Goal: Task Accomplishment & Management: Manage account settings

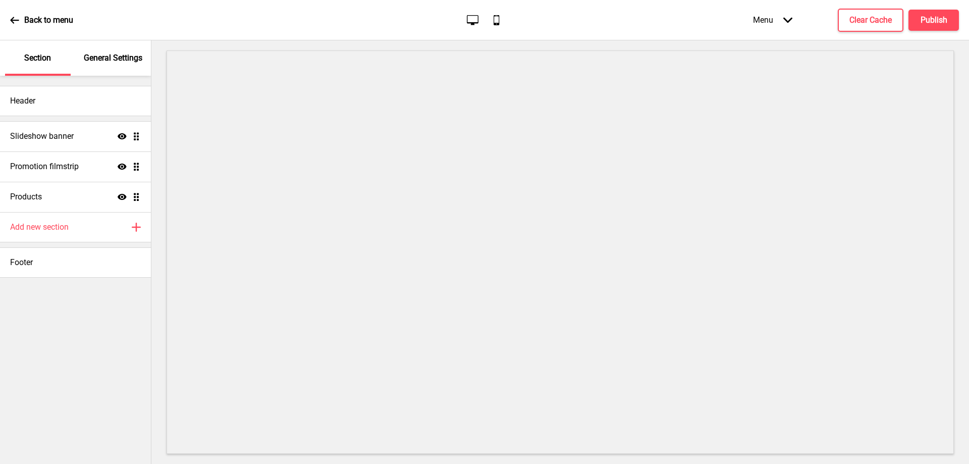
click at [105, 66] on div "General Settings" at bounding box center [114, 57] width 66 height 35
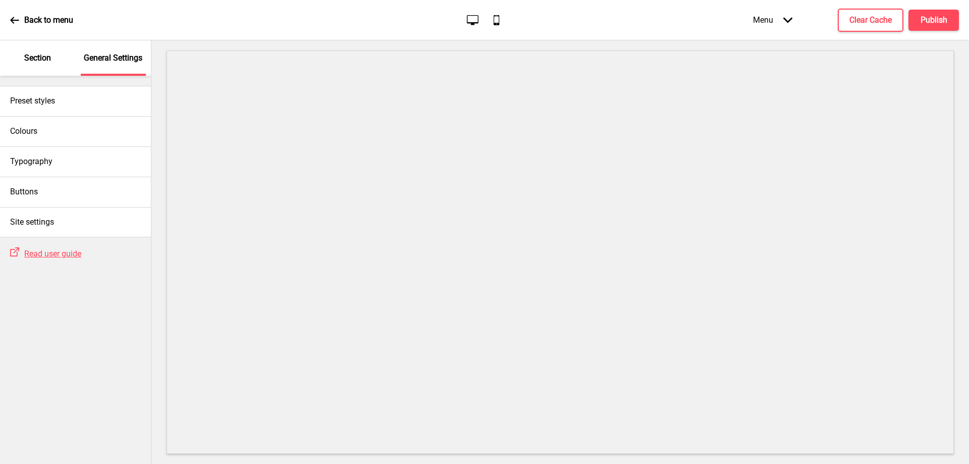
click at [43, 60] on p "Section" at bounding box center [37, 57] width 27 height 11
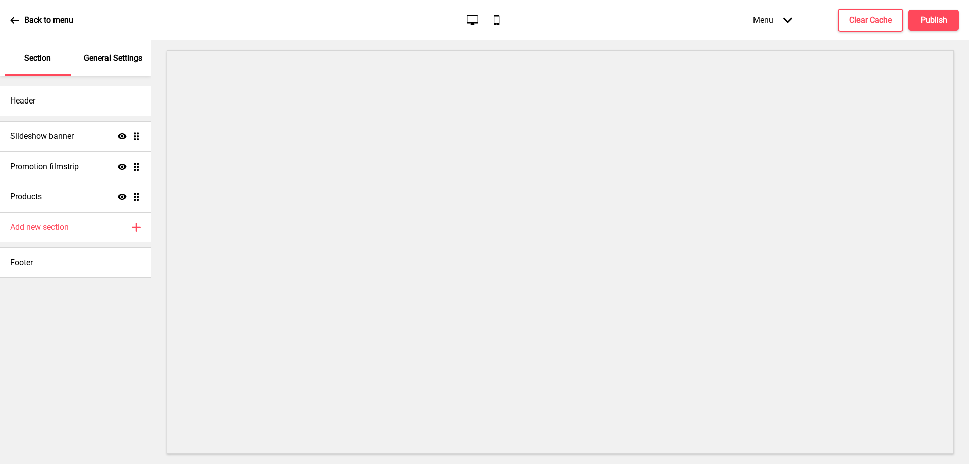
click at [761, 22] on div "Menu Arrow down" at bounding box center [773, 20] width 60 height 30
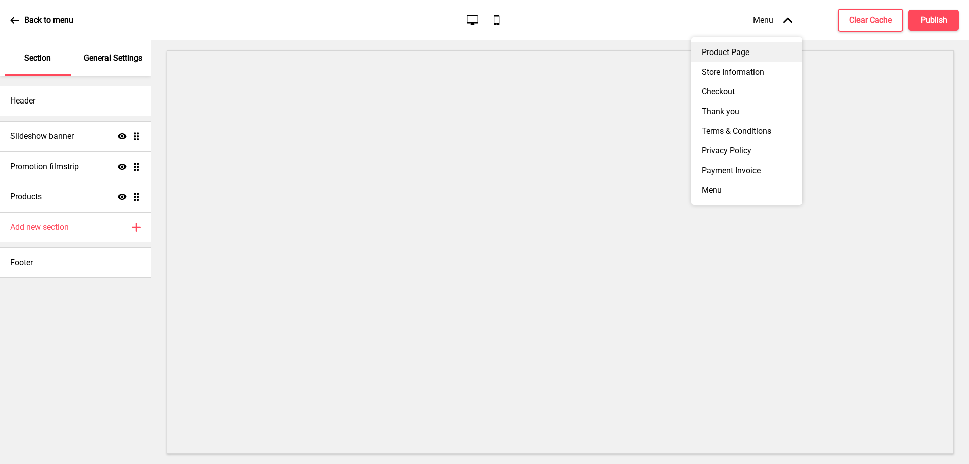
click at [731, 54] on div "Product Page" at bounding box center [746, 52] width 111 height 20
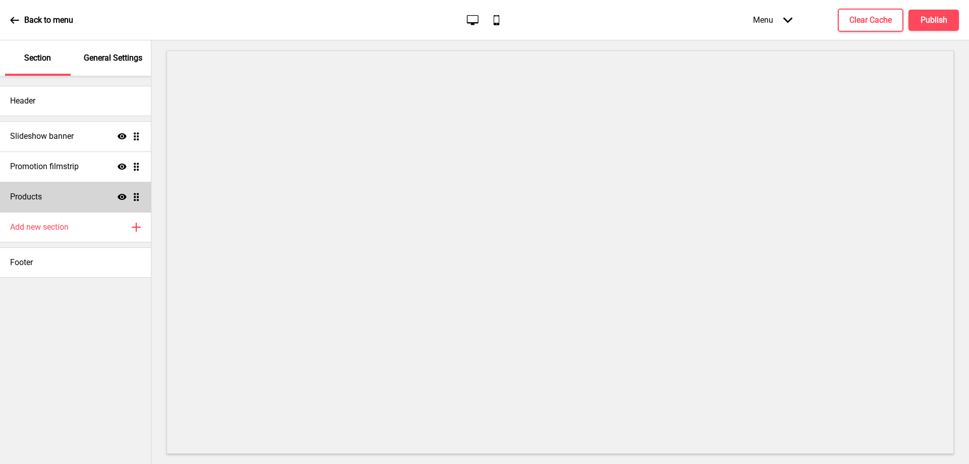
click at [52, 190] on div "Products Show Drag" at bounding box center [75, 197] width 151 height 30
select select "side"
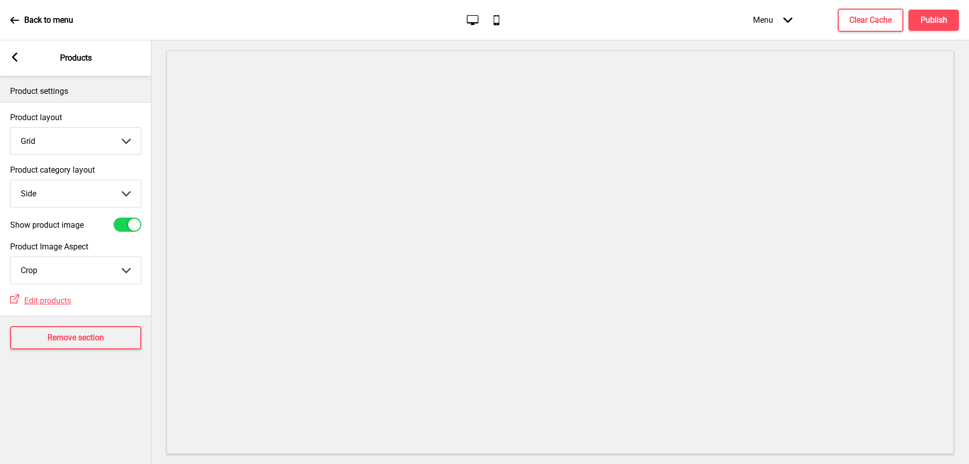
drag, startPoint x: 8, startPoint y: 55, endPoint x: 12, endPoint y: 68, distance: 14.2
click at [9, 55] on div "Arrow left Products" at bounding box center [75, 57] width 151 height 35
click at [14, 69] on div "Arrow left Products" at bounding box center [75, 57] width 151 height 35
click at [16, 53] on icon "Arrow left" at bounding box center [14, 56] width 9 height 9
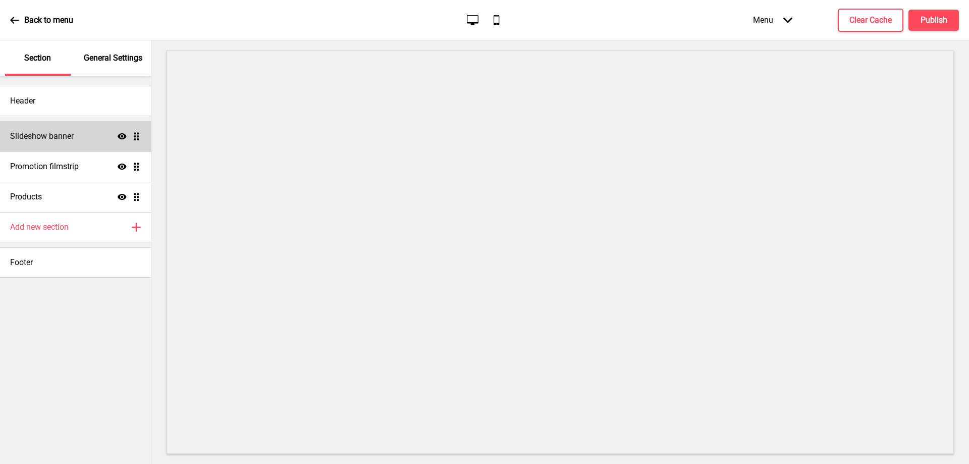
click at [45, 147] on div "Slideshow banner Show Drag" at bounding box center [75, 136] width 151 height 30
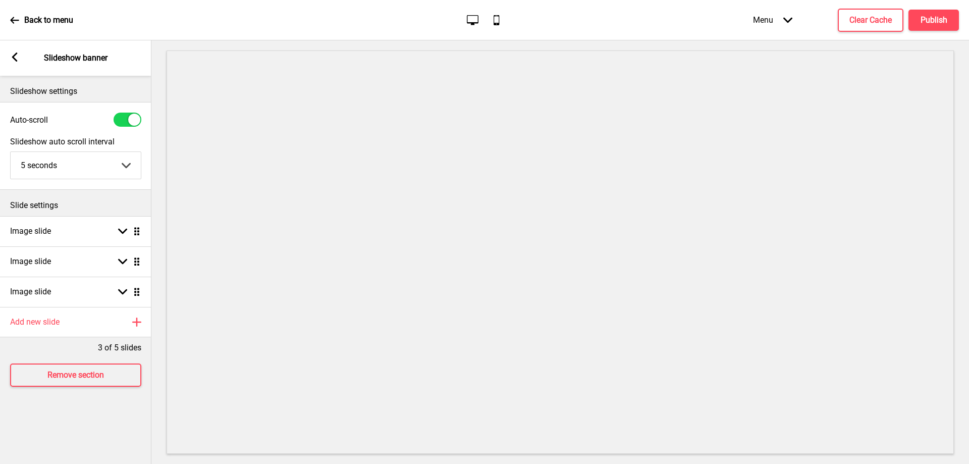
click at [14, 48] on div "Arrow left Slideshow banner" at bounding box center [75, 57] width 151 height 35
drag, startPoint x: 15, startPoint y: 66, endPoint x: 16, endPoint y: 56, distance: 10.1
click at [15, 66] on div "Arrow left Slideshow banner" at bounding box center [75, 57] width 151 height 35
click at [17, 24] on icon at bounding box center [14, 20] width 9 height 9
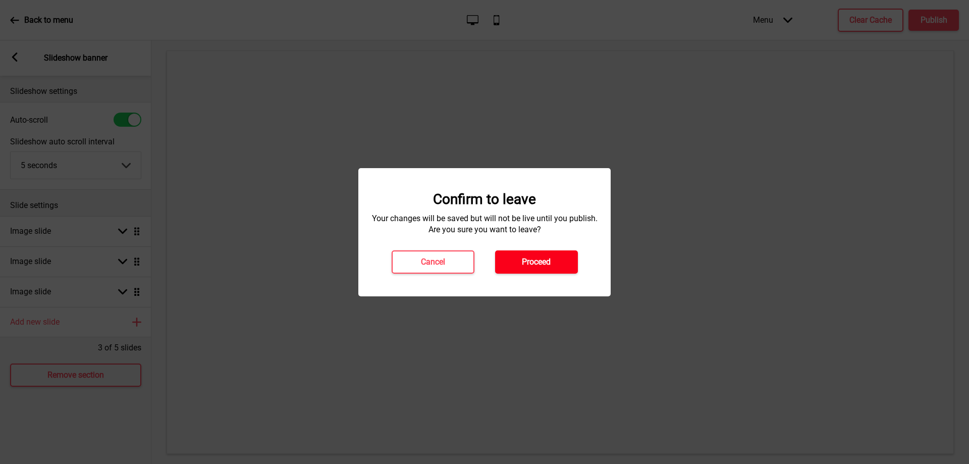
click at [540, 264] on h4 "Proceed" at bounding box center [536, 261] width 29 height 11
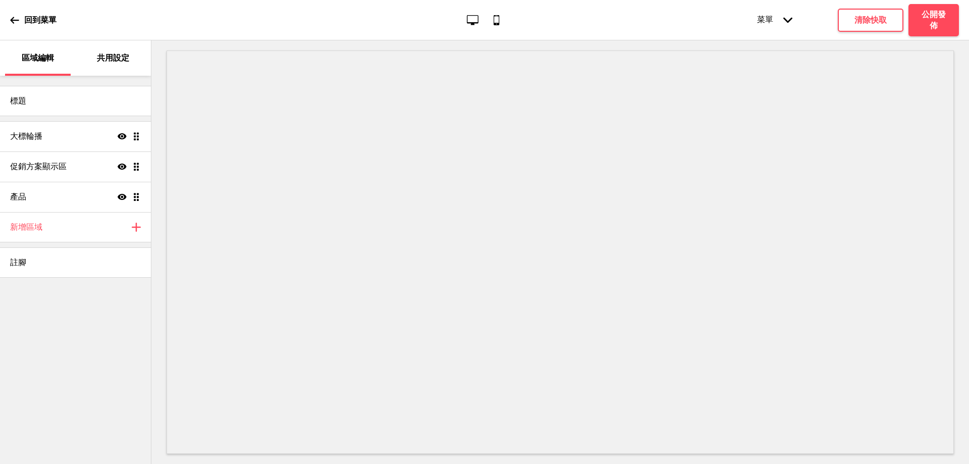
click at [114, 58] on p "共用設定" at bounding box center [113, 57] width 32 height 11
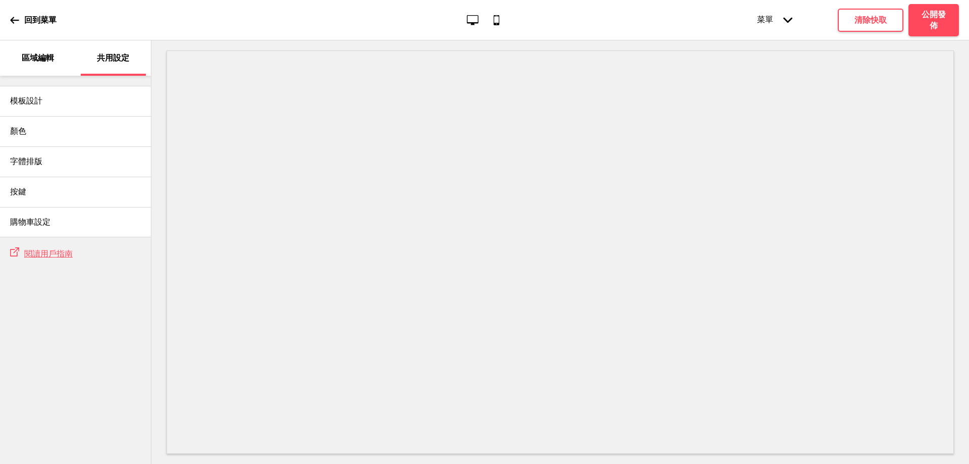
click at [41, 59] on p "區域編輯" at bounding box center [38, 57] width 32 height 11
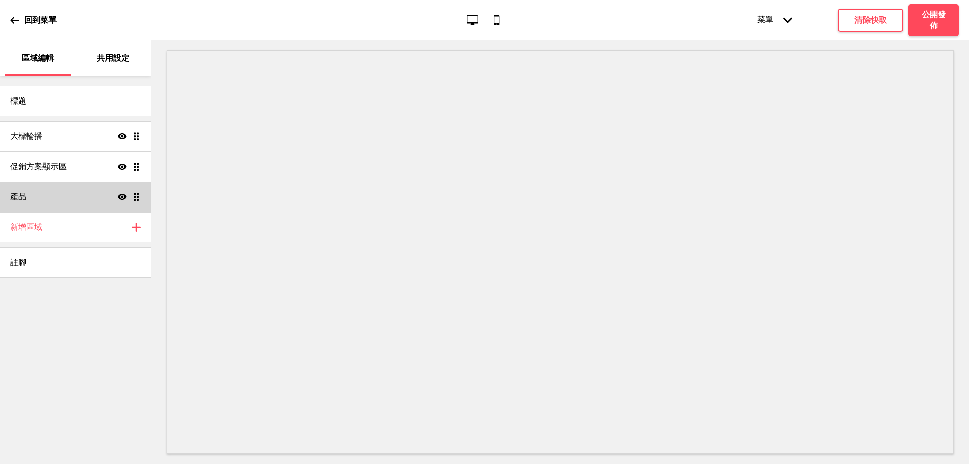
click at [84, 199] on div "產品 顯示 拖曳" at bounding box center [75, 197] width 151 height 30
select select "side"
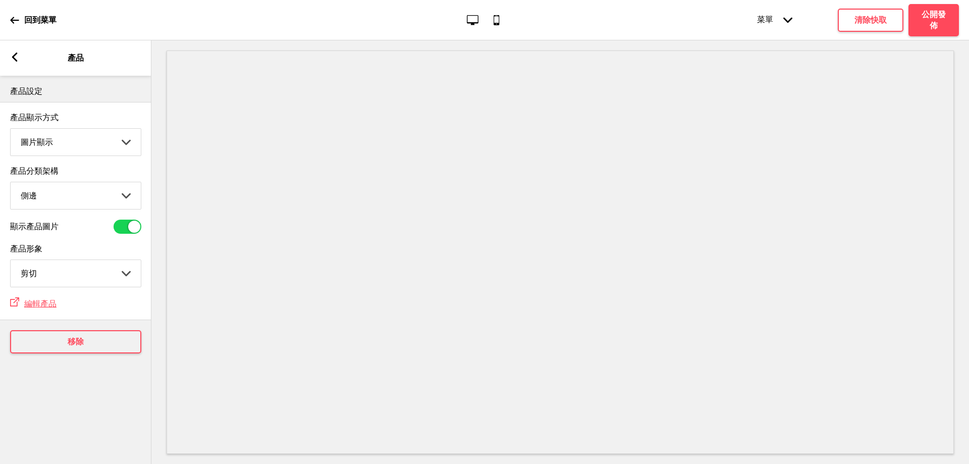
drag, startPoint x: 12, startPoint y: 56, endPoint x: 13, endPoint y: 65, distance: 8.6
click at [12, 57] on rect at bounding box center [14, 56] width 9 height 9
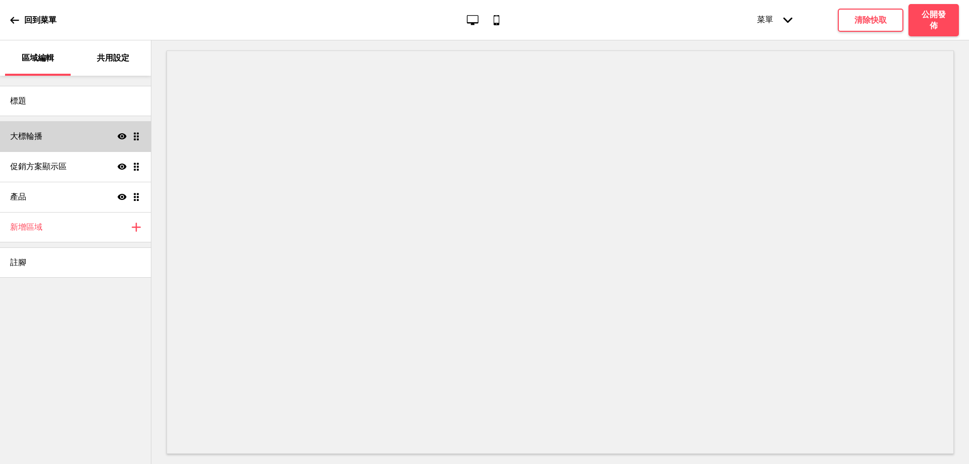
click at [42, 136] on h4 "大標輪播" at bounding box center [26, 136] width 32 height 11
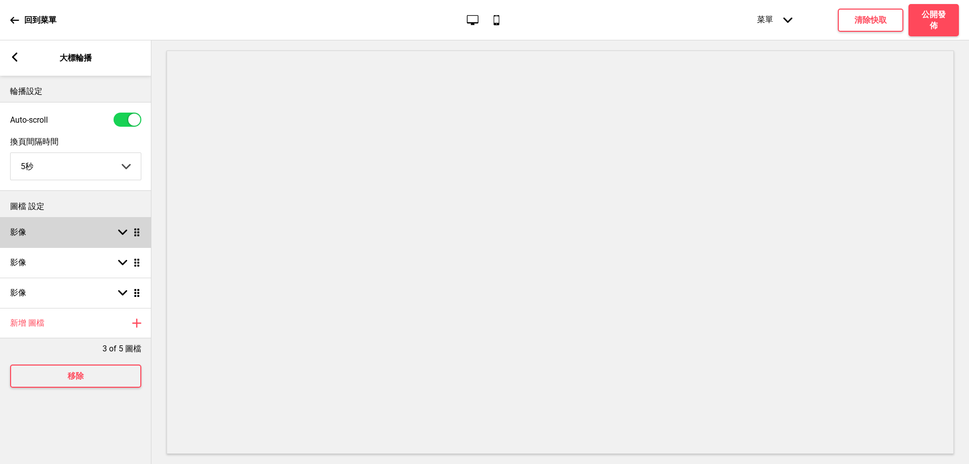
click at [81, 246] on div "影像 箭頭down 拖曳" at bounding box center [75, 232] width 151 height 30
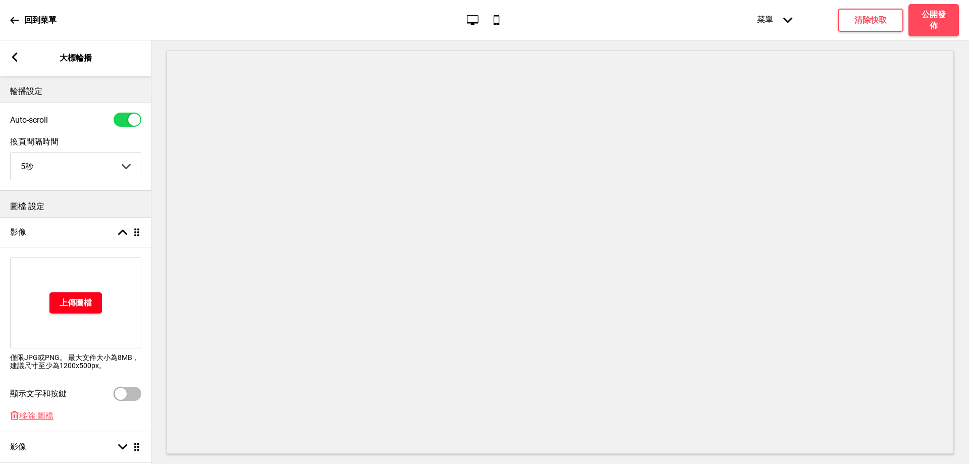
click at [85, 308] on h4 "上傳圖檔" at bounding box center [76, 302] width 32 height 11
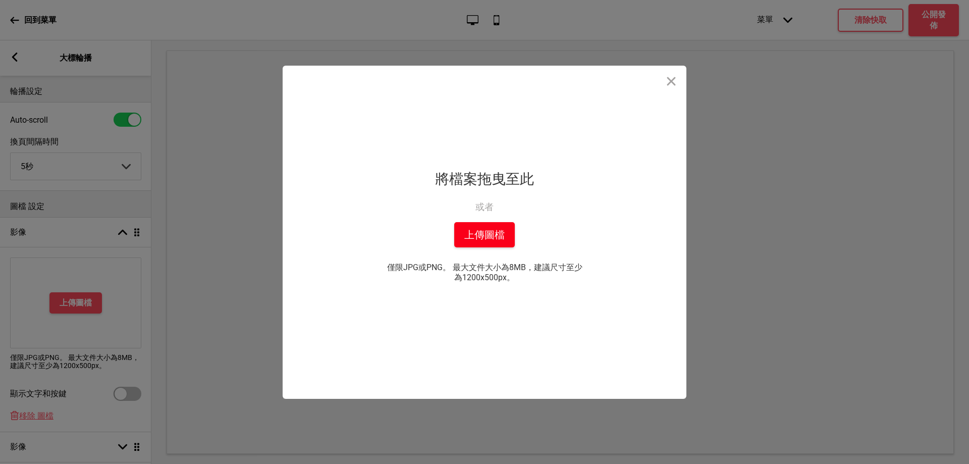
click at [493, 246] on button "上傳圖檔" at bounding box center [484, 234] width 61 height 25
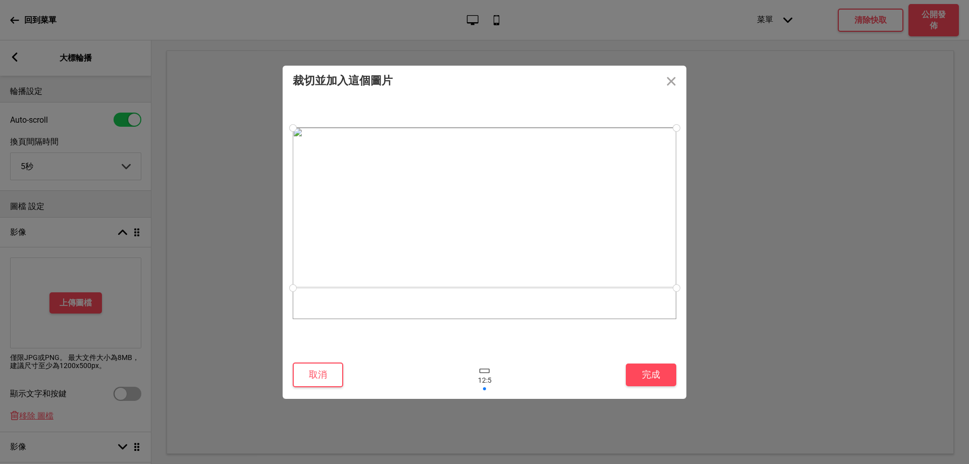
drag, startPoint x: 485, startPoint y: 257, endPoint x: 491, endPoint y: 241, distance: 16.6
click at [491, 241] on div at bounding box center [485, 208] width 384 height 160
click at [666, 373] on button "完成" at bounding box center [651, 374] width 50 height 23
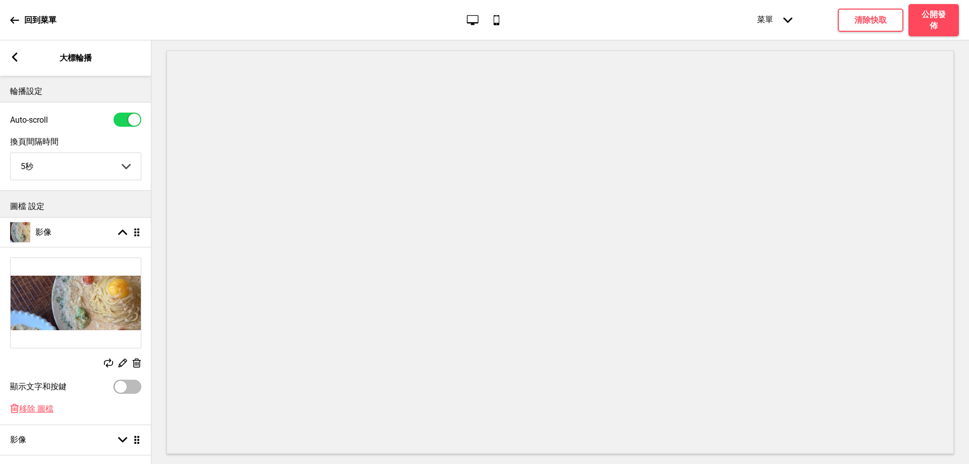
click at [18, 58] on rect at bounding box center [14, 56] width 9 height 9
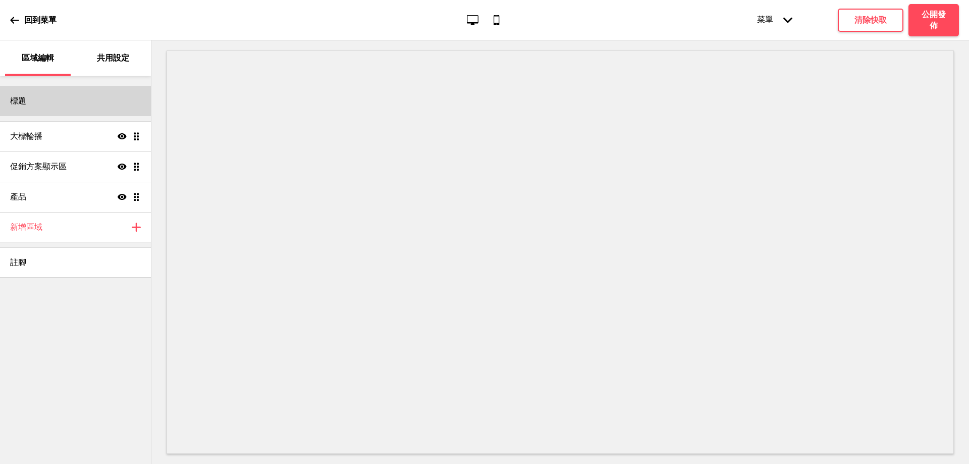
click at [75, 101] on div "標題" at bounding box center [75, 101] width 151 height 30
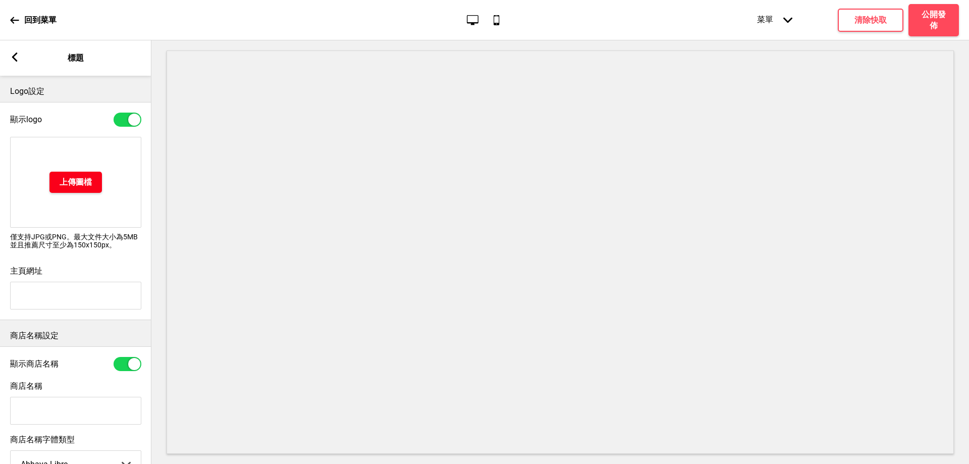
click at [76, 187] on h4 "上傳圖檔" at bounding box center [76, 182] width 32 height 11
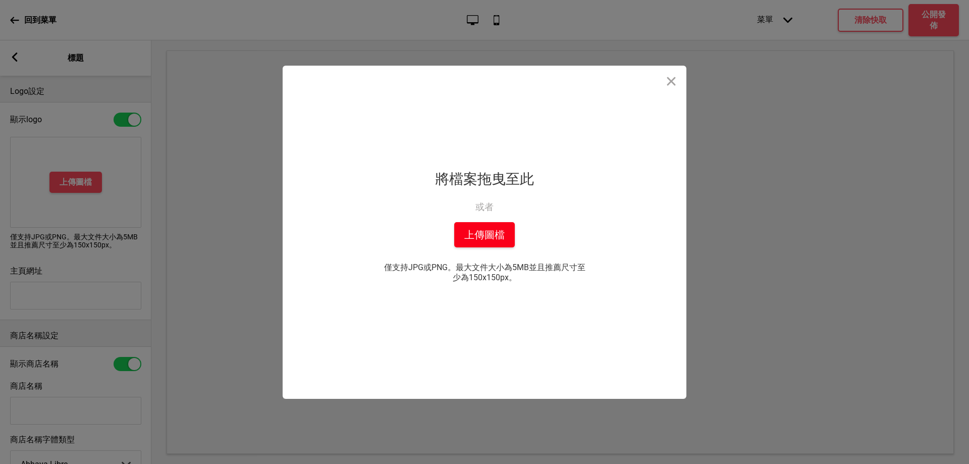
click at [490, 231] on button "上傳圖檔" at bounding box center [484, 234] width 61 height 25
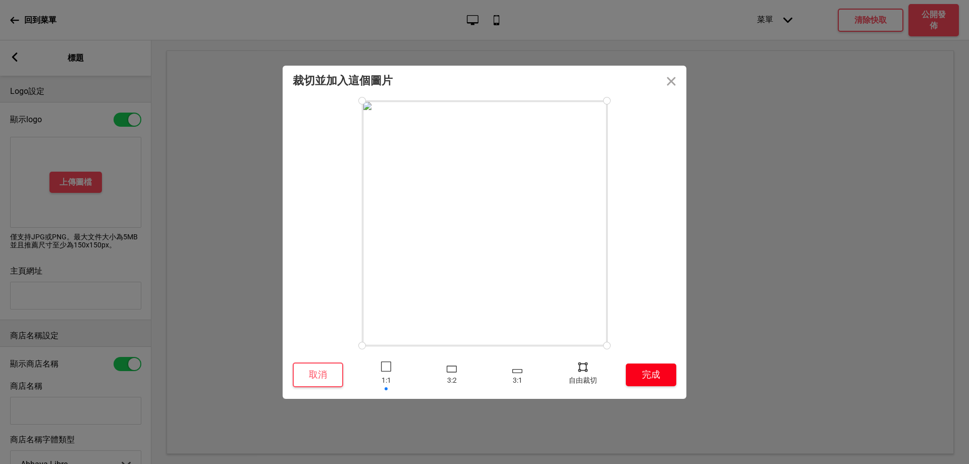
click at [666, 373] on button "完成" at bounding box center [651, 374] width 50 height 23
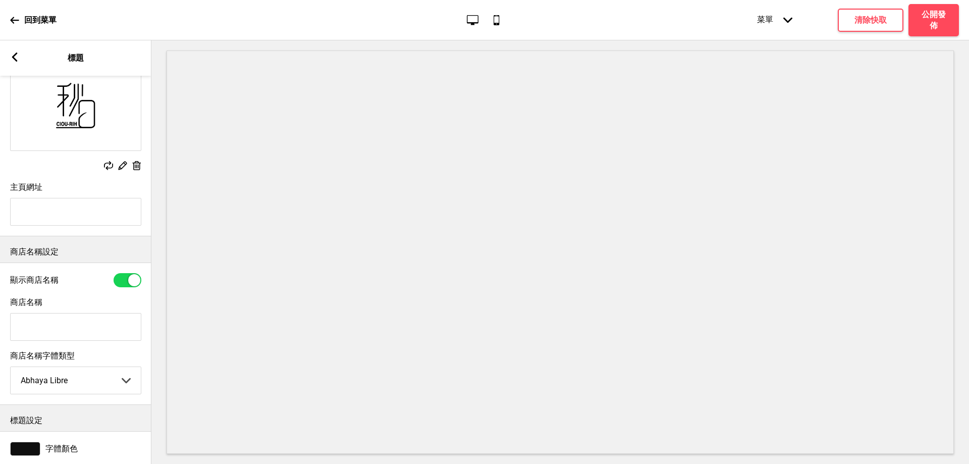
scroll to position [101, 0]
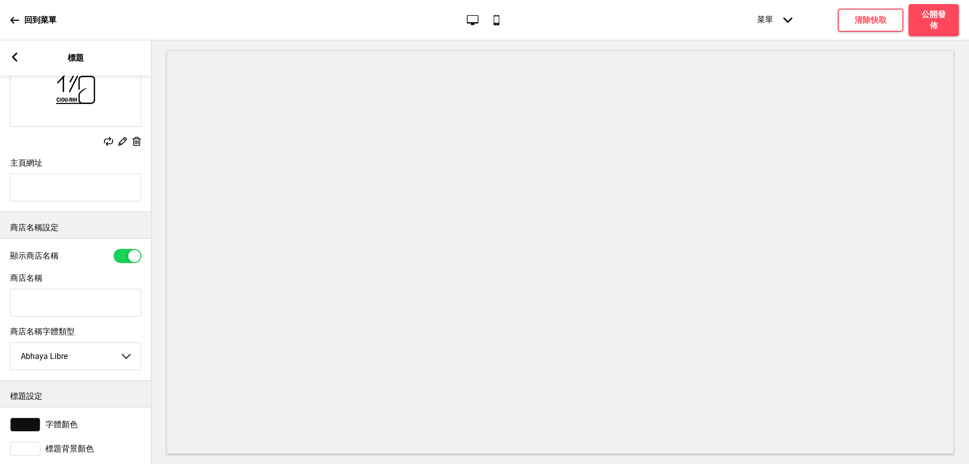
click at [65, 316] on input "商店名稱" at bounding box center [75, 303] width 131 height 28
type input "邱"
type input "秋日義式餐館"
click at [89, 431] on div "字體顏色 標題背景顏色" at bounding box center [75, 437] width 151 height 60
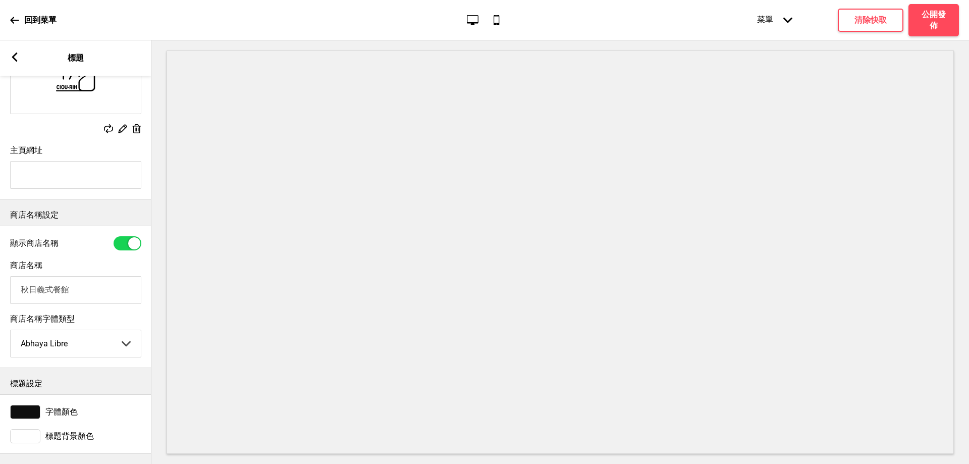
scroll to position [146, 0]
click at [507, 32] on div "回到菜單 桌面 行動電話 菜單 箭頭down 產品頁面 商店資訊 結帳 感謝您！ 條款與條件 隐私政策 付款請求 菜單 清除快取 公開發佈" at bounding box center [484, 20] width 969 height 40
click at [492, 18] on icon "行動電話" at bounding box center [497, 20] width 14 height 14
click at [485, 18] on div "桌面 行動電話" at bounding box center [484, 20] width 47 height 14
click at [477, 18] on icon "桌面" at bounding box center [473, 20] width 14 height 14
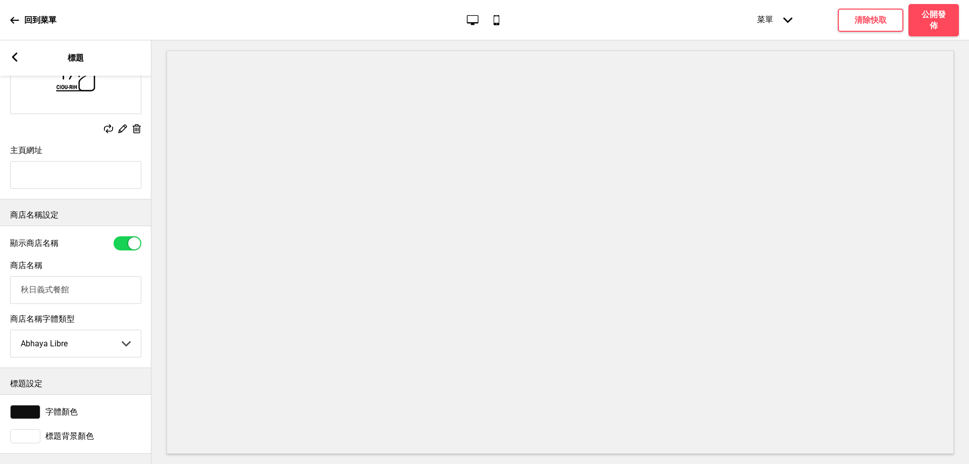
scroll to position [0, 0]
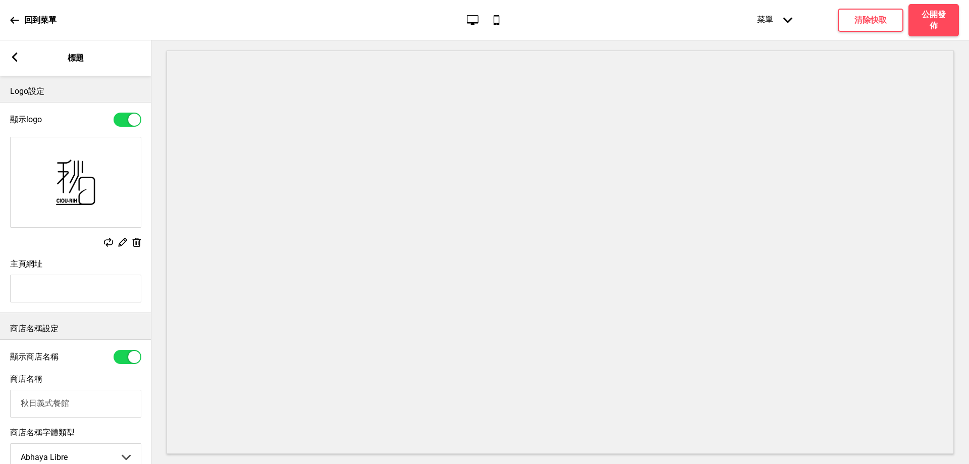
click at [24, 63] on div "箭頭left 標題" at bounding box center [75, 57] width 151 height 35
click at [15, 54] on rect at bounding box center [14, 56] width 9 height 9
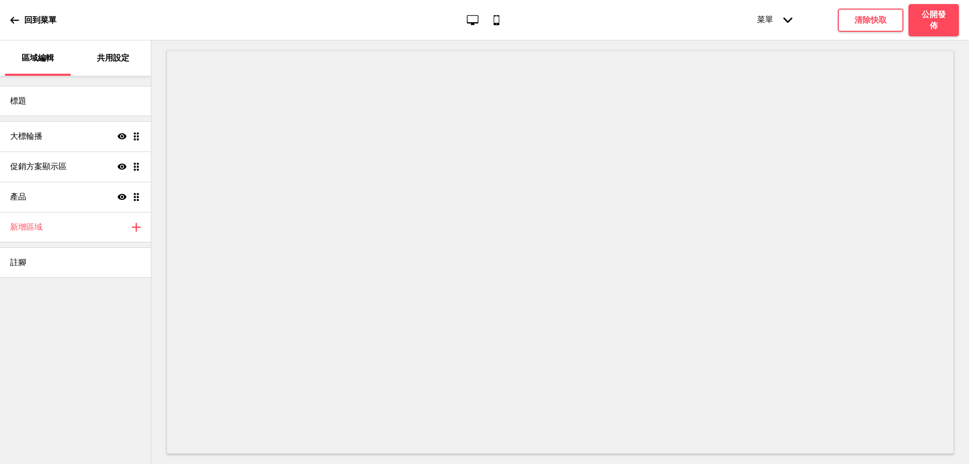
click at [114, 52] on p "共用設定" at bounding box center [113, 57] width 32 height 11
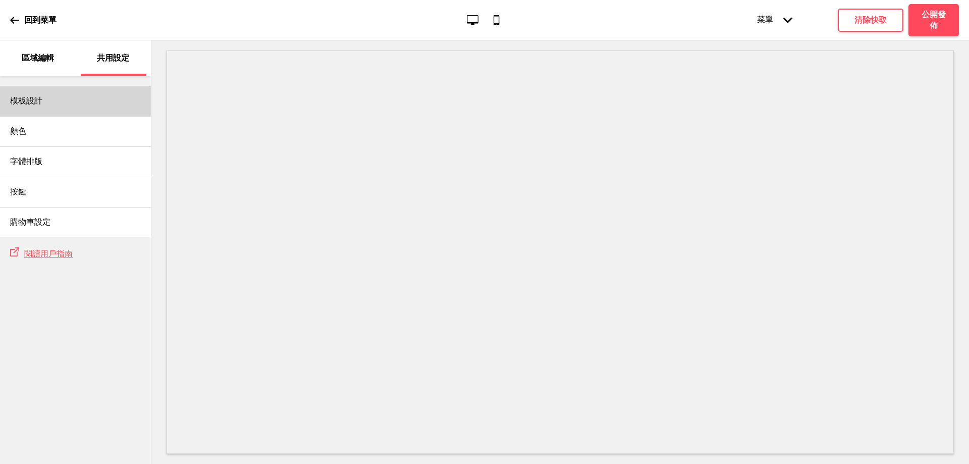
click at [51, 110] on div "模板設計" at bounding box center [75, 101] width 151 height 30
select select "modern"
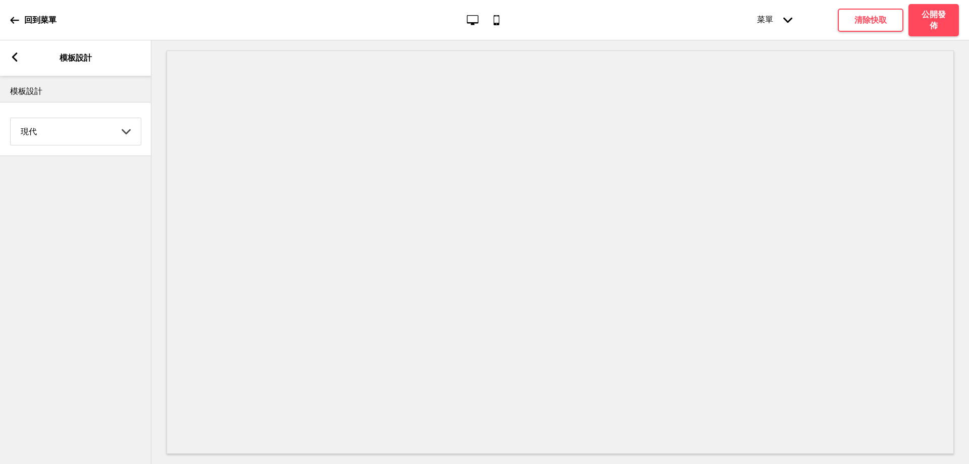
click at [66, 138] on select "Coffee 對比 深沉 大地 海洋 極簡 現代 Oddle 柔和 Yellow Fruits 自訂" at bounding box center [76, 131] width 130 height 27
click at [60, 118] on div "現代 Coffee 對比 深沉 大地 海洋 極簡 現代 Oddle 柔和 Yellow Fruits 自訂 箭頭down" at bounding box center [75, 129] width 131 height 33
click at [22, 48] on div "箭頭left 模板設計" at bounding box center [75, 57] width 151 height 35
click at [18, 55] on rect at bounding box center [14, 56] width 9 height 9
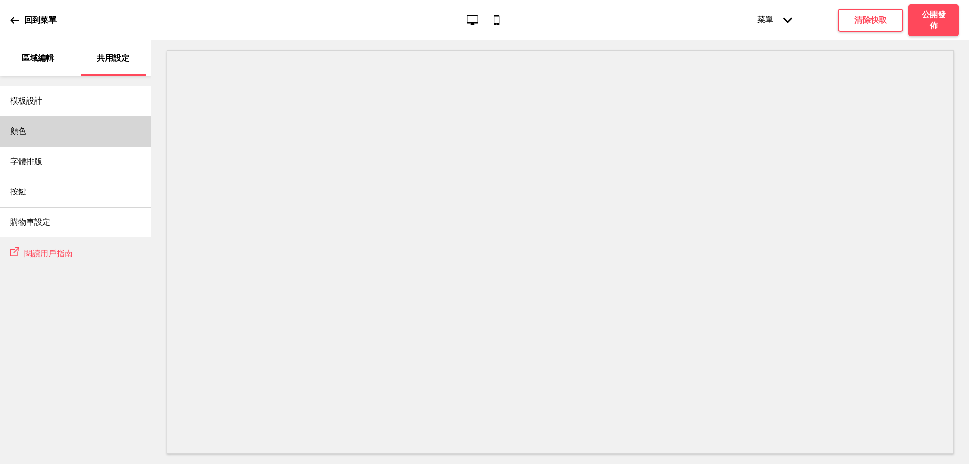
click at [46, 136] on div "顏色" at bounding box center [75, 131] width 151 height 30
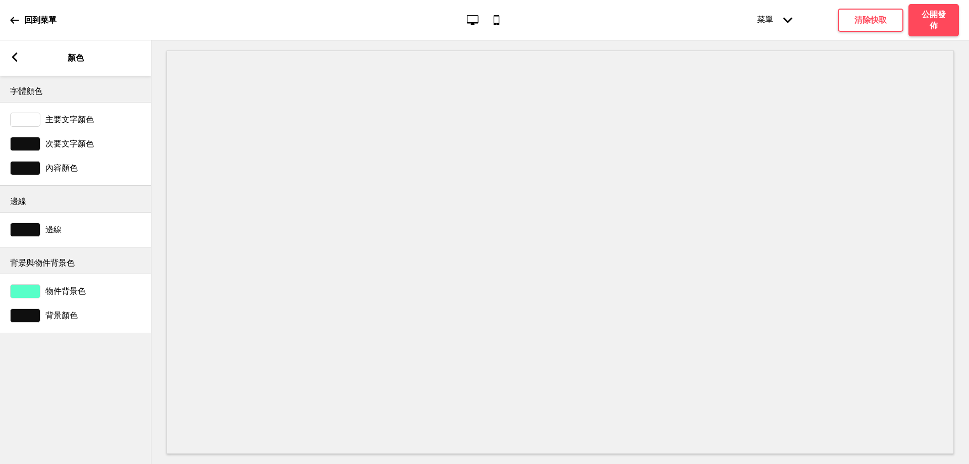
click at [25, 53] on div "箭頭left 顏色" at bounding box center [75, 57] width 151 height 35
click at [19, 57] on div "箭頭left 顏色" at bounding box center [75, 57] width 151 height 35
click at [20, 61] on div "箭頭left 顏色" at bounding box center [75, 57] width 151 height 35
click at [16, 61] on icon at bounding box center [15, 56] width 6 height 9
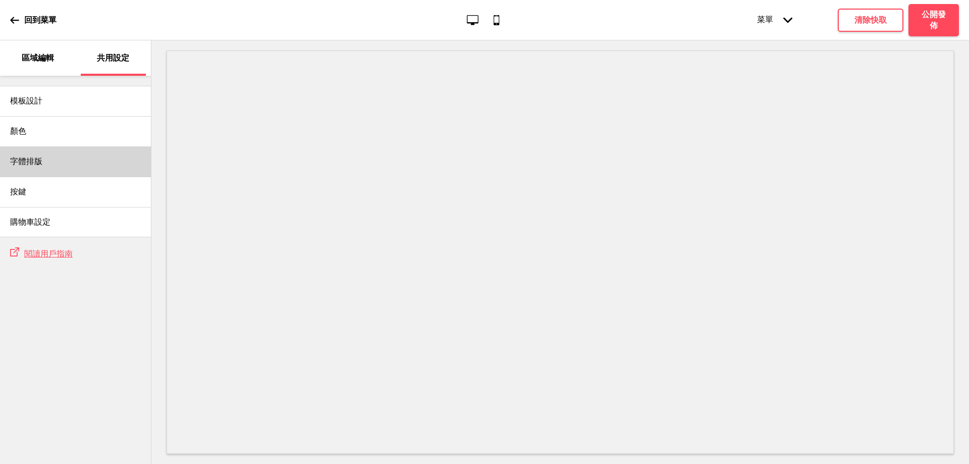
click at [44, 150] on div "字體排版" at bounding box center [75, 161] width 151 height 30
select select "Roboto"
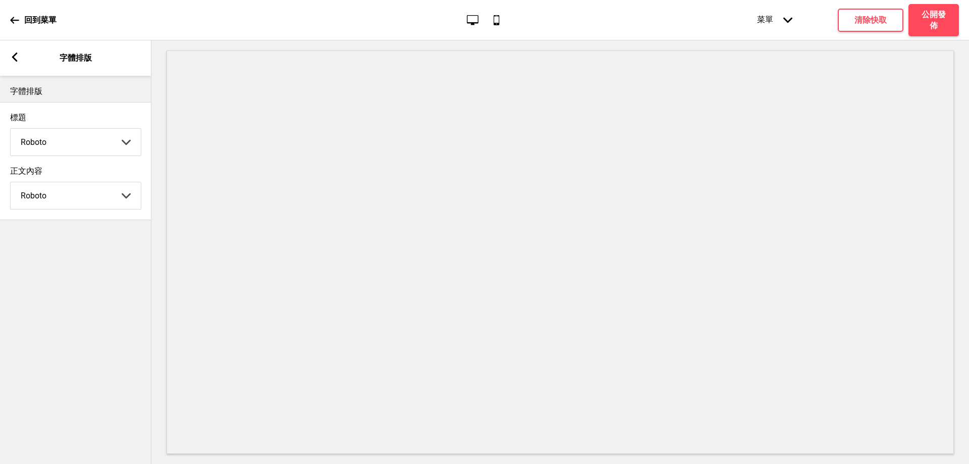
click at [13, 56] on rect at bounding box center [14, 56] width 9 height 9
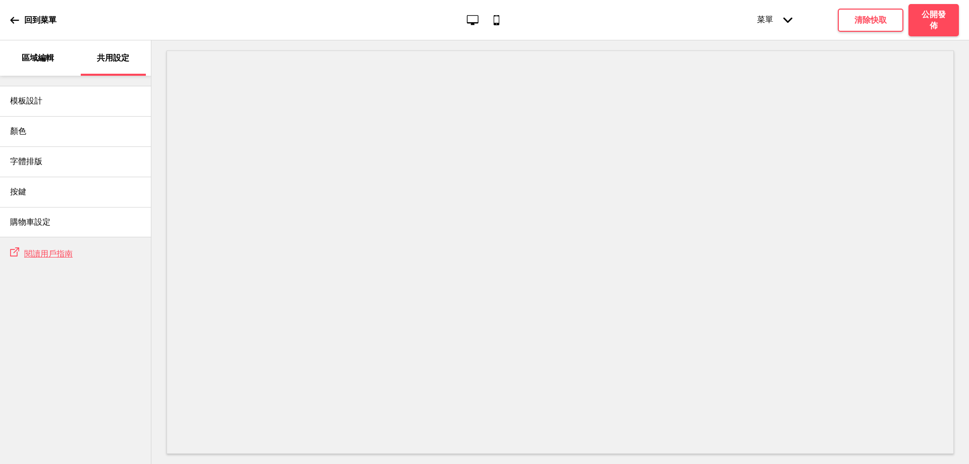
click at [771, 17] on div "菜單 箭頭down" at bounding box center [775, 20] width 56 height 31
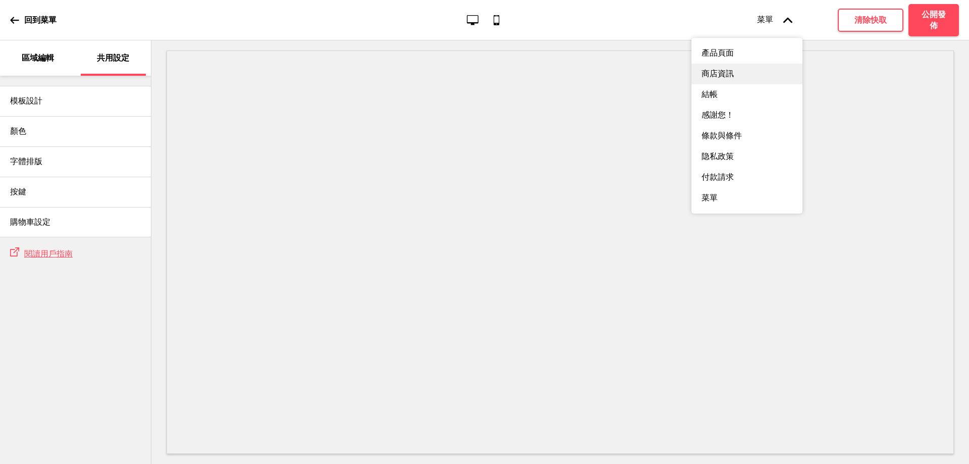
click at [768, 75] on div "商店資訊" at bounding box center [746, 74] width 111 height 21
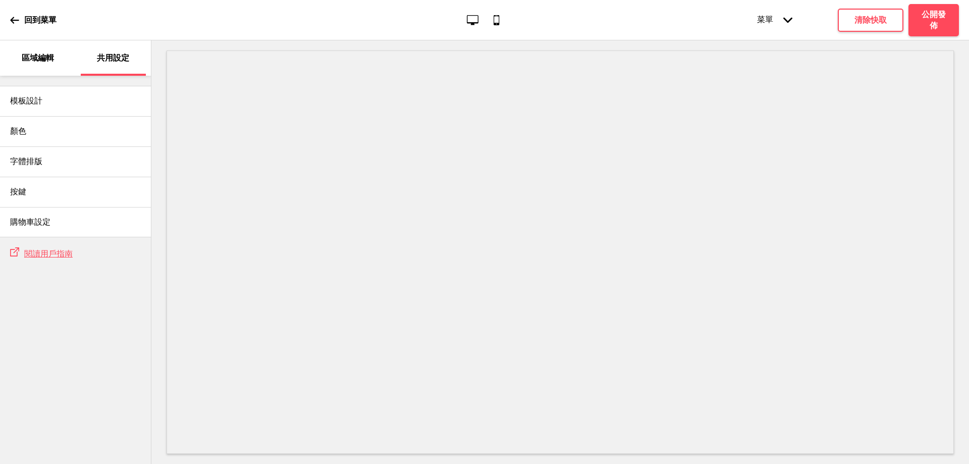
click at [775, 20] on div "菜單 箭頭down" at bounding box center [775, 20] width 56 height 31
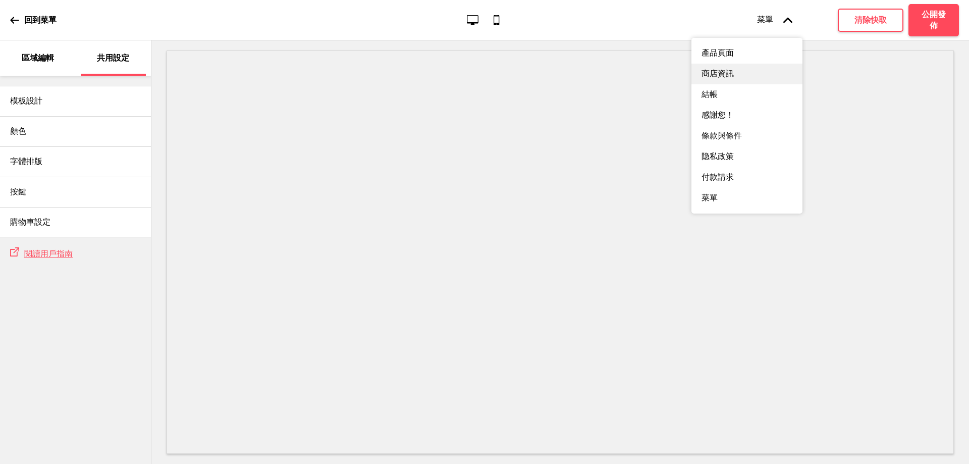
click at [739, 84] on div "商店資訊" at bounding box center [746, 74] width 111 height 21
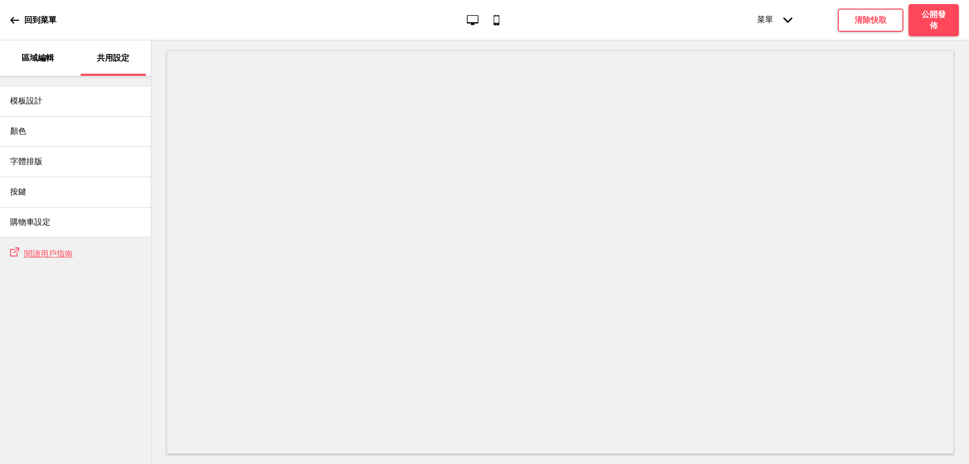
click at [21, 70] on div "區域編輯" at bounding box center [38, 57] width 66 height 35
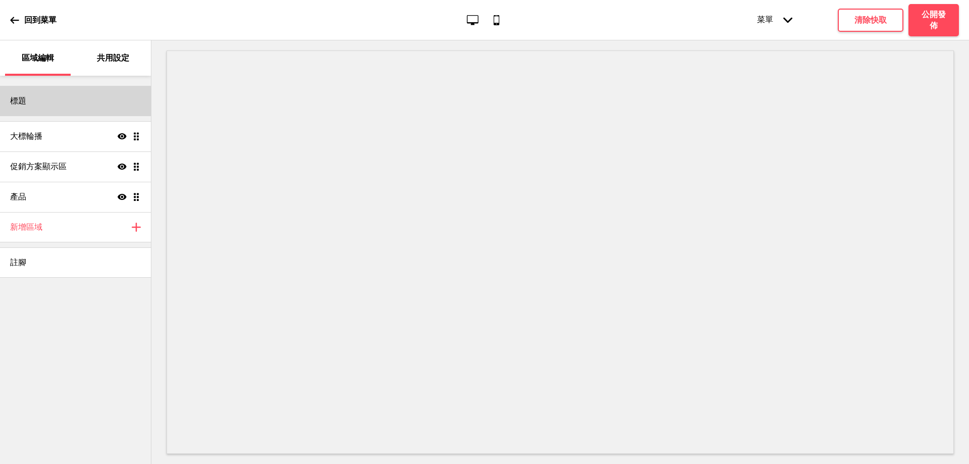
click at [38, 104] on div "標題" at bounding box center [75, 101] width 151 height 30
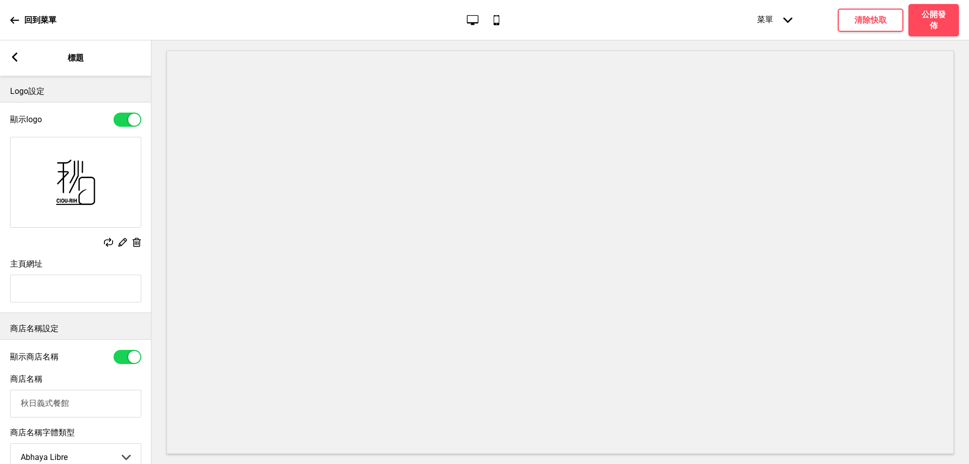
click at [757, 25] on div "菜單 箭頭down" at bounding box center [775, 20] width 56 height 31
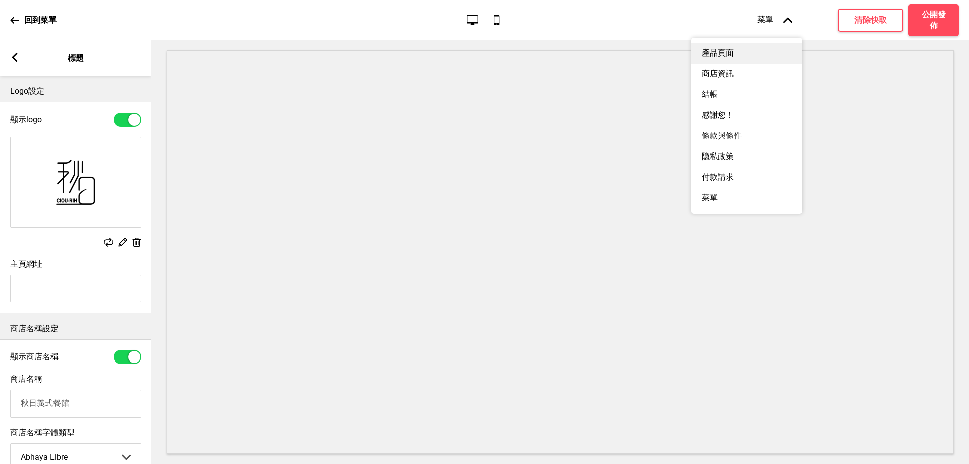
click at [745, 58] on div "產品頁面" at bounding box center [746, 53] width 111 height 21
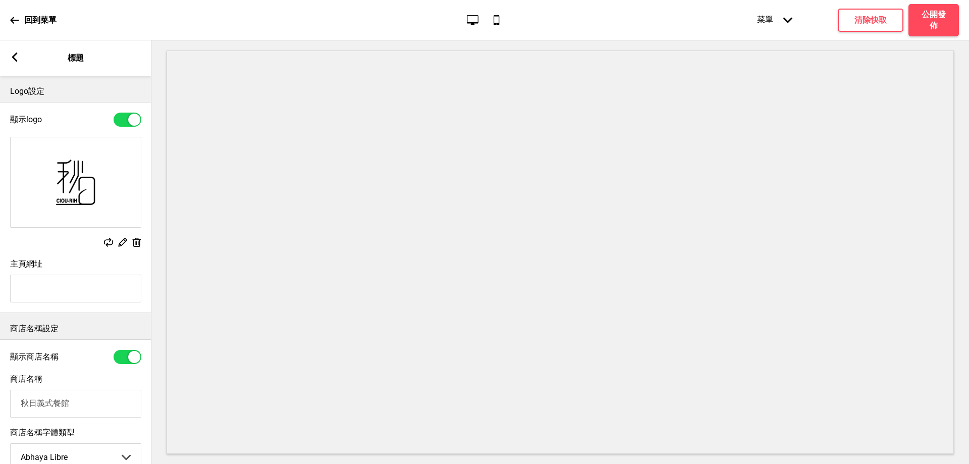
click at [13, 21] on icon at bounding box center [14, 20] width 9 height 9
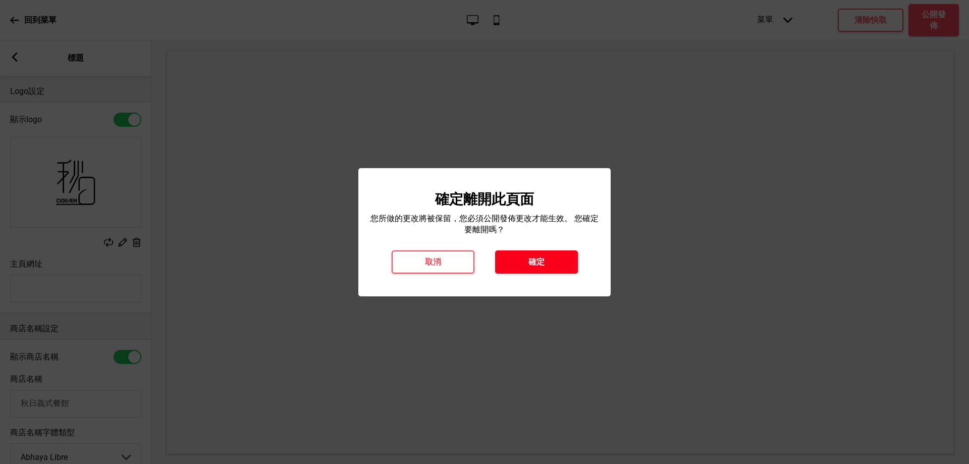
click at [548, 261] on button "確定" at bounding box center [536, 261] width 83 height 23
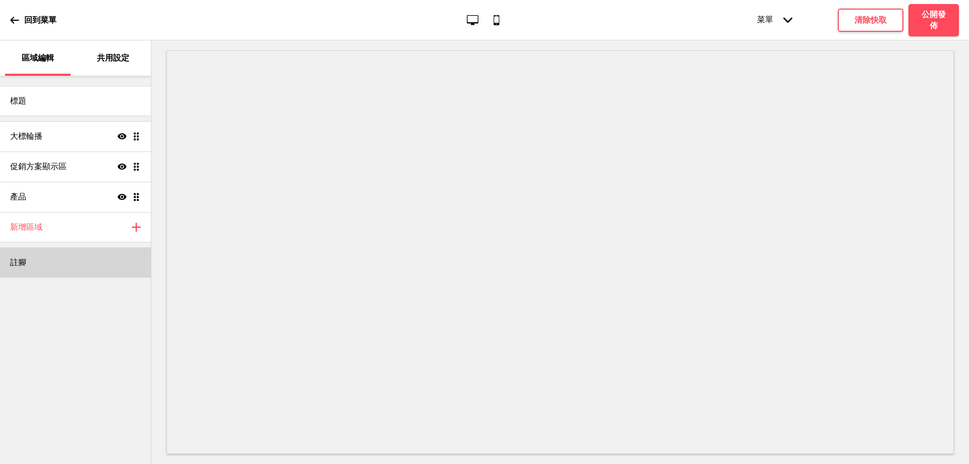
click at [37, 263] on div "註腳" at bounding box center [75, 262] width 151 height 30
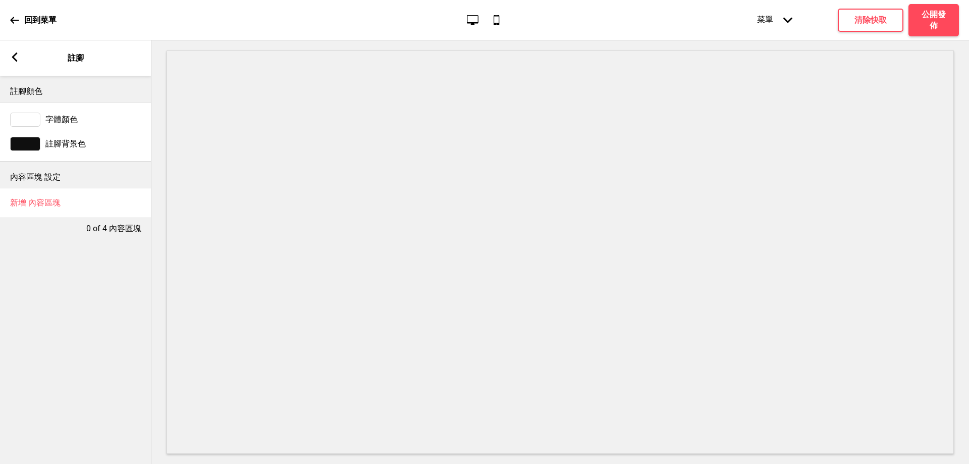
click at [17, 57] on rect at bounding box center [14, 56] width 9 height 9
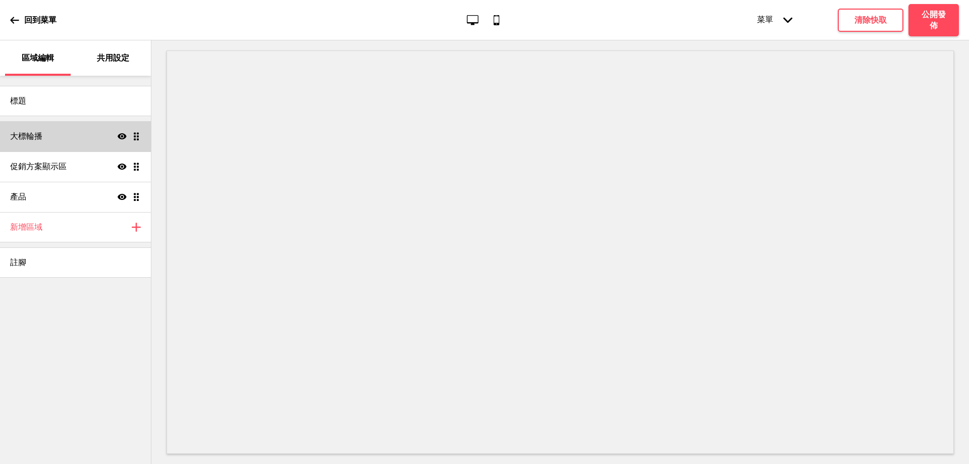
click at [58, 135] on div "大標輪播 顯示 拖曳" at bounding box center [75, 136] width 151 height 30
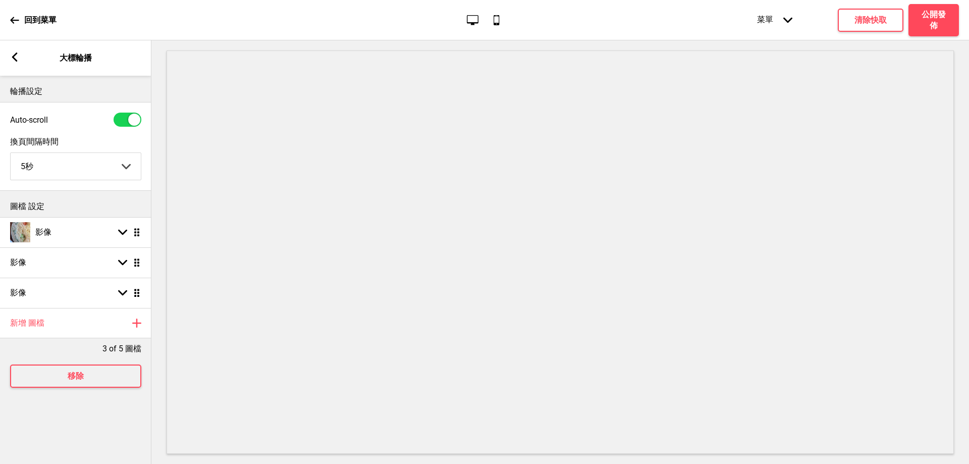
click at [1, 58] on div "箭頭left 大標輪播" at bounding box center [75, 57] width 151 height 35
click at [9, 57] on div "箭頭left 大標輪播" at bounding box center [75, 57] width 151 height 35
click at [18, 56] on rect at bounding box center [14, 56] width 9 height 9
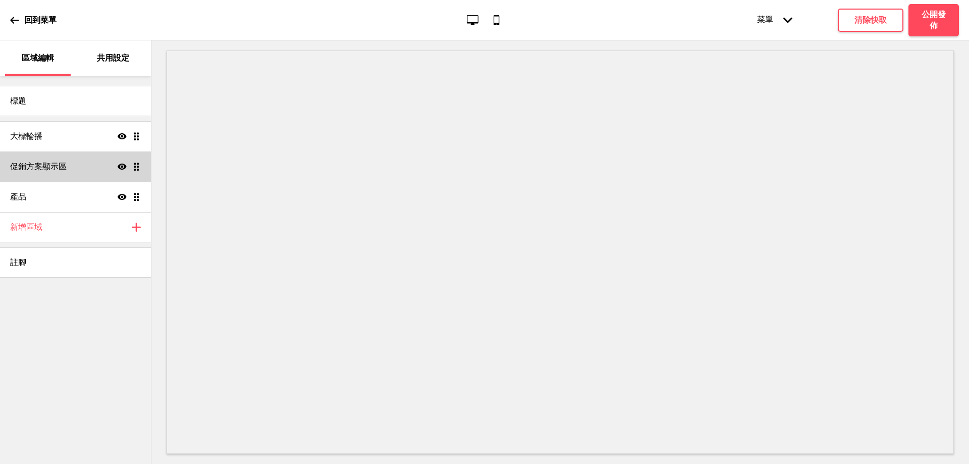
click at [67, 169] on h4 "促銷方案顯示區" at bounding box center [38, 166] width 57 height 11
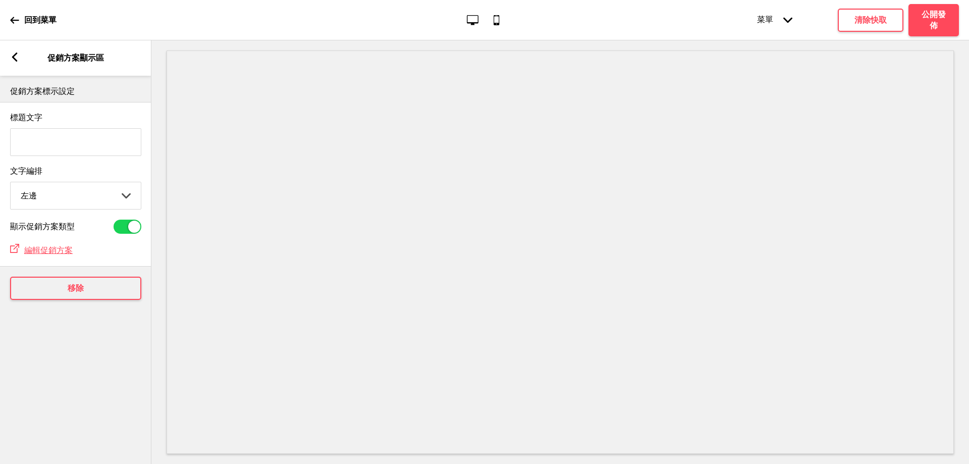
click at [24, 58] on div "箭頭left 促銷方案顯示區" at bounding box center [75, 57] width 151 height 35
click at [16, 56] on icon at bounding box center [15, 56] width 6 height 9
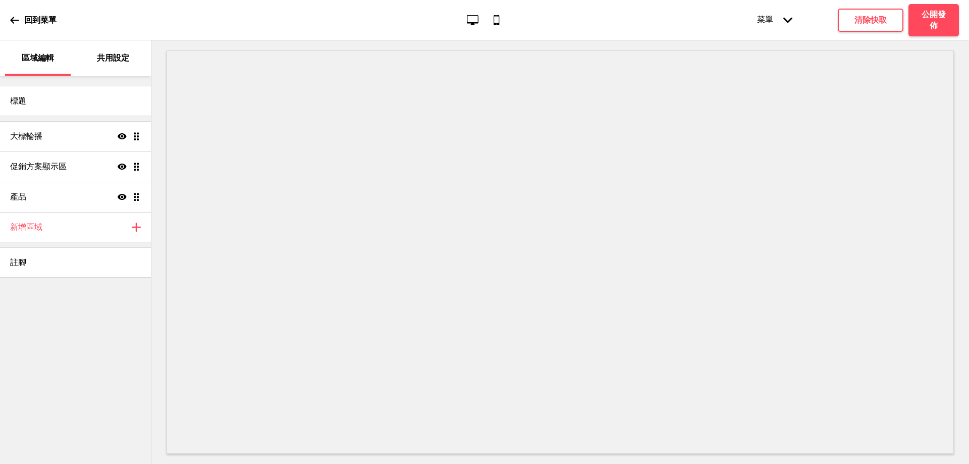
click at [765, 18] on div "菜單 箭頭down" at bounding box center [775, 20] width 56 height 31
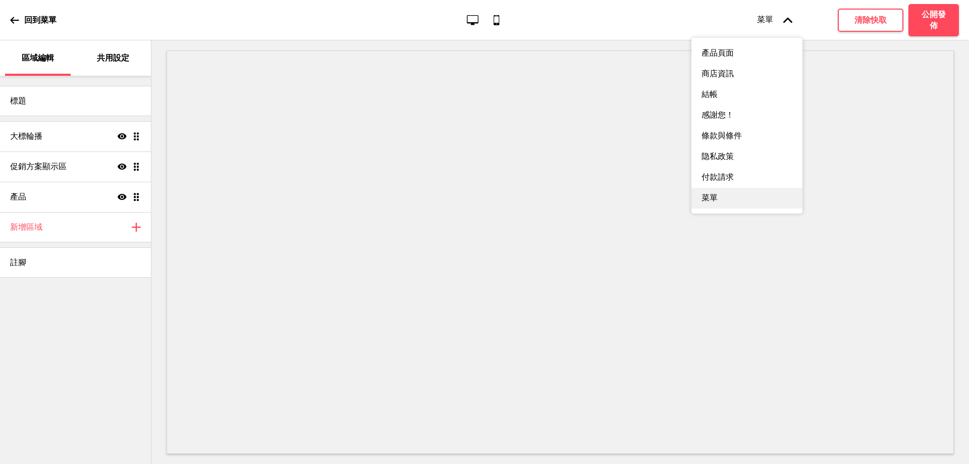
click at [720, 208] on div "菜單" at bounding box center [746, 198] width 111 height 21
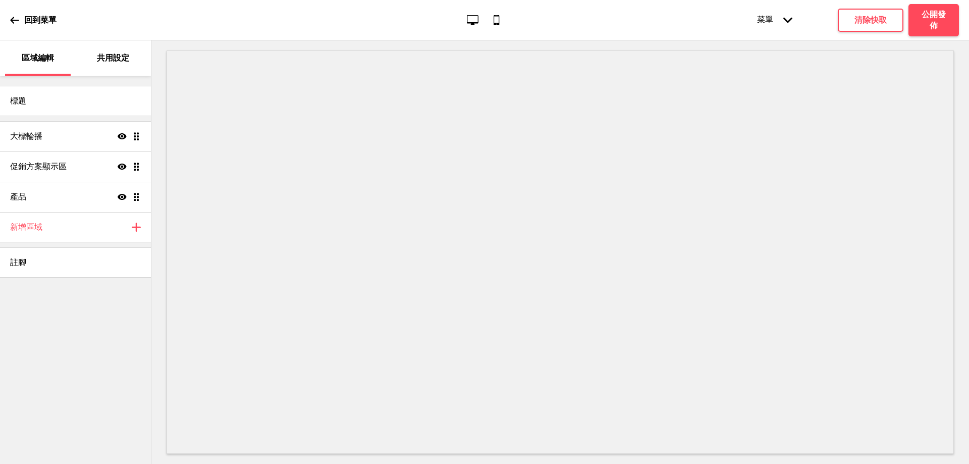
click at [799, 18] on div "菜單 箭頭down" at bounding box center [775, 20] width 56 height 31
click at [860, 20] on h4 "清除快取" at bounding box center [870, 20] width 32 height 11
click at [506, 19] on div "桌面 行動電話" at bounding box center [484, 20] width 47 height 14
click at [496, 21] on icon "行動電話" at bounding box center [497, 20] width 14 height 14
click at [475, 20] on icon "桌面" at bounding box center [473, 20] width 14 height 14
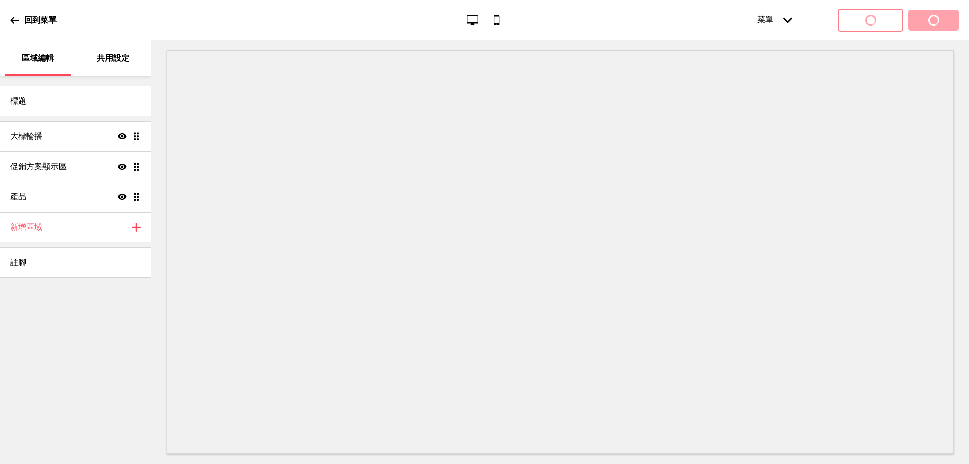
click at [786, 19] on icon at bounding box center [787, 20] width 9 height 6
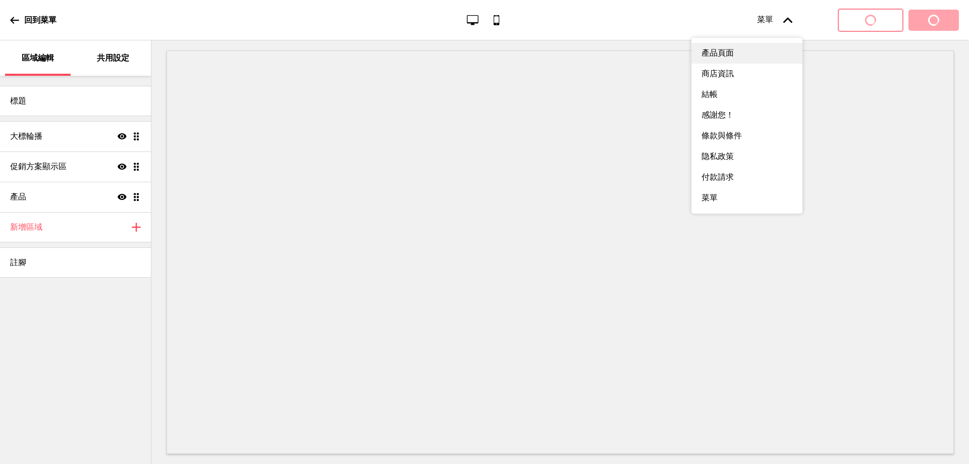
click at [739, 59] on div "產品頁面" at bounding box center [746, 53] width 111 height 21
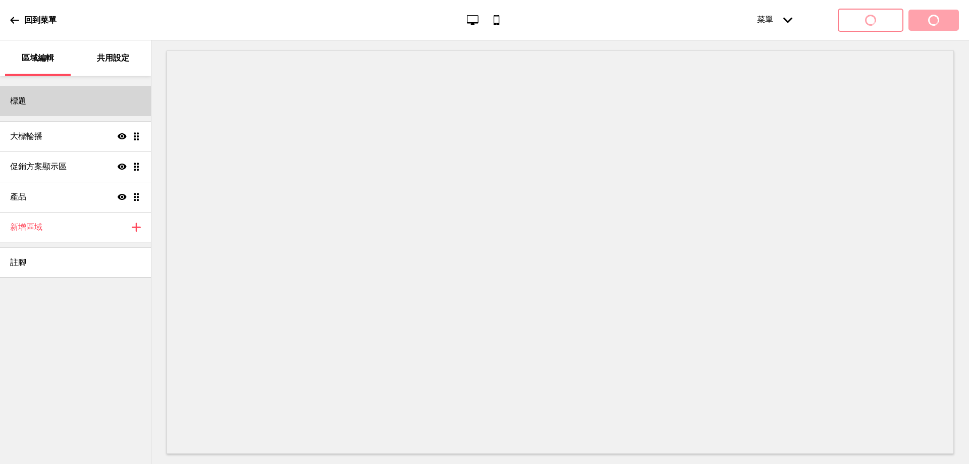
click at [32, 91] on div "標題" at bounding box center [75, 101] width 151 height 30
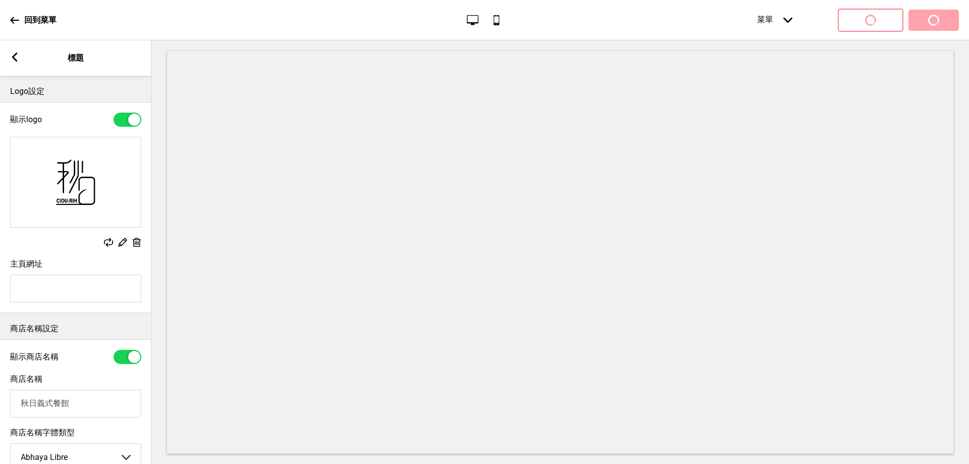
click at [21, 30] on div "回到菜單" at bounding box center [33, 20] width 46 height 27
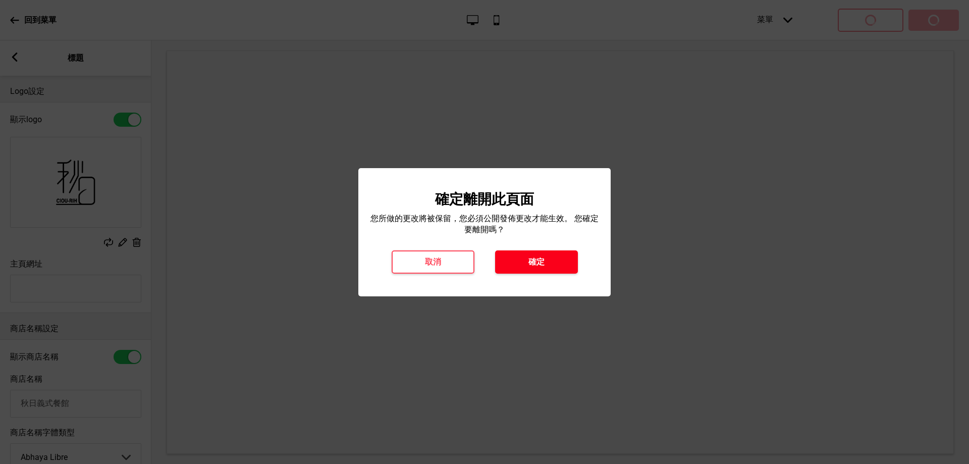
click at [529, 274] on button "確定" at bounding box center [536, 261] width 83 height 23
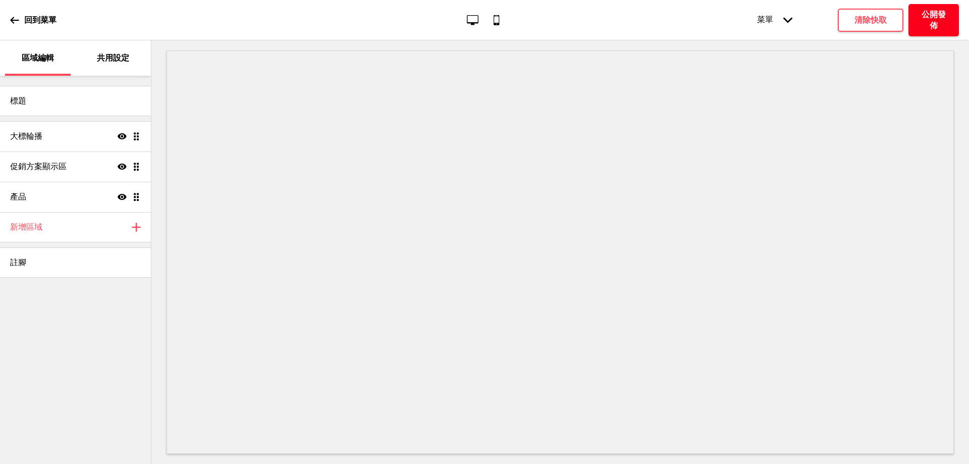
click at [926, 16] on h4 "公開發佈" at bounding box center [934, 20] width 30 height 22
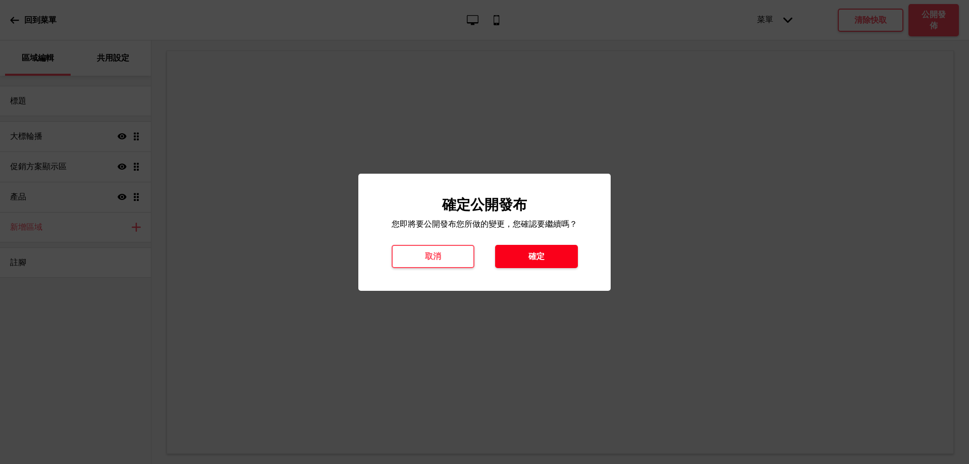
click at [531, 256] on h4 "確定" at bounding box center [536, 256] width 16 height 11
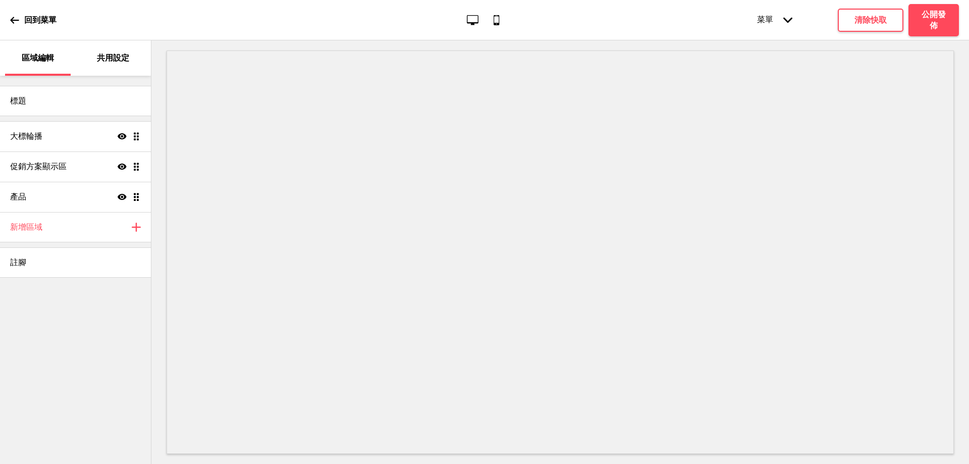
click at [794, 17] on div "菜單 箭頭down" at bounding box center [775, 20] width 56 height 31
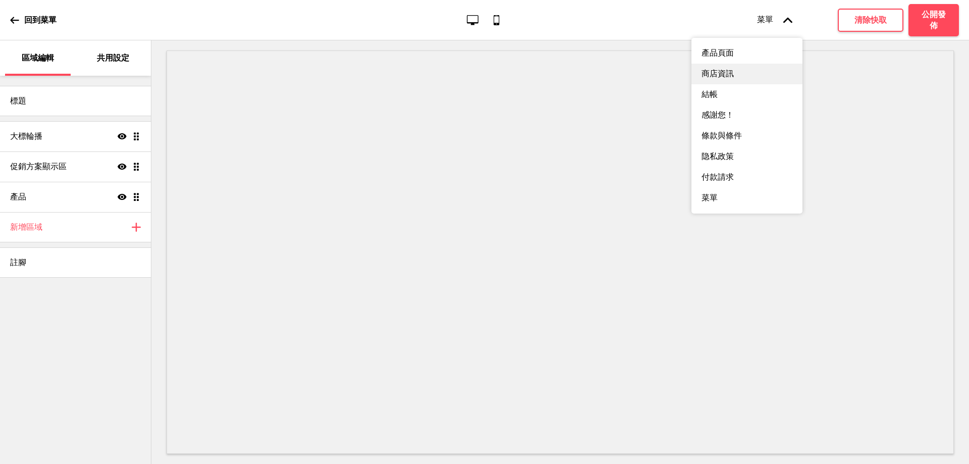
click at [742, 79] on div "商店資訊" at bounding box center [746, 74] width 111 height 21
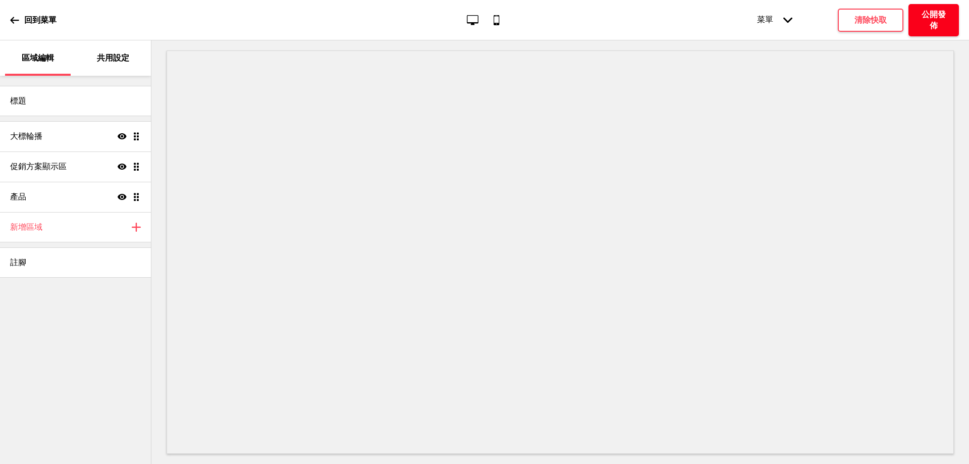
click at [925, 13] on h4 "公開發佈" at bounding box center [934, 20] width 30 height 22
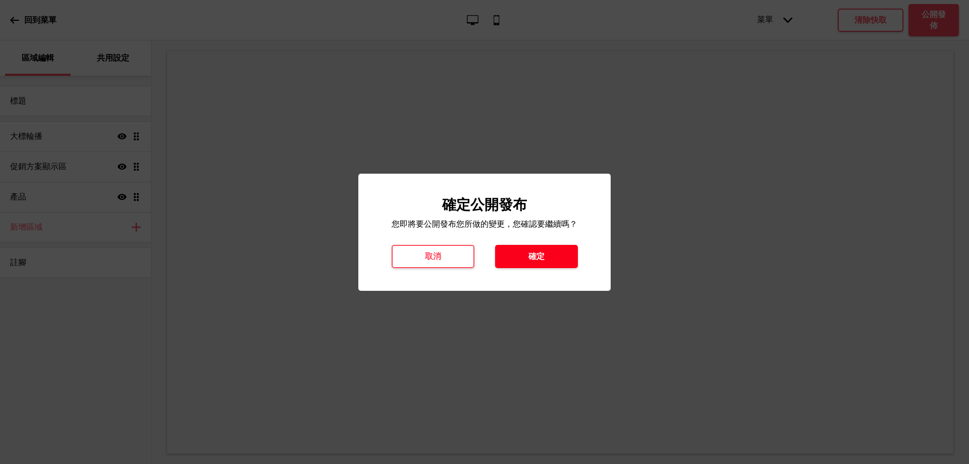
click at [518, 253] on button "確定" at bounding box center [536, 256] width 83 height 23
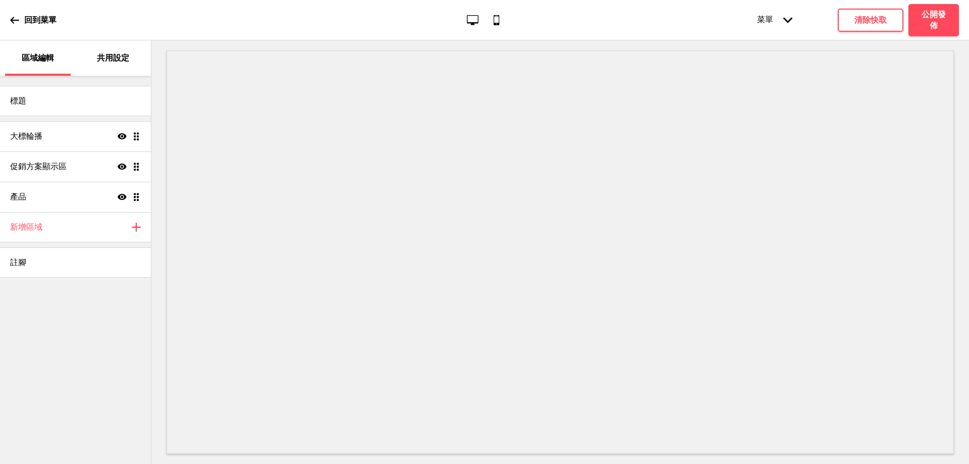
click at [101, 49] on div "共用設定" at bounding box center [114, 57] width 66 height 35
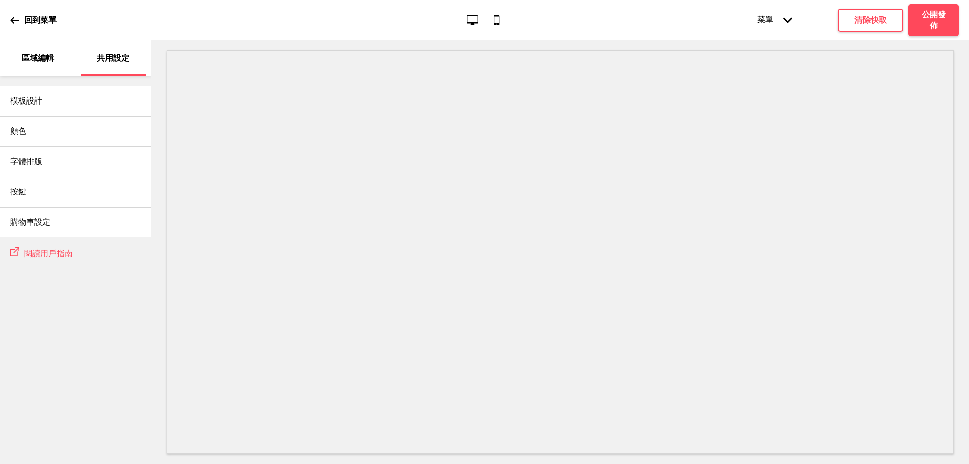
click at [23, 10] on div "回到菜單" at bounding box center [33, 20] width 46 height 27
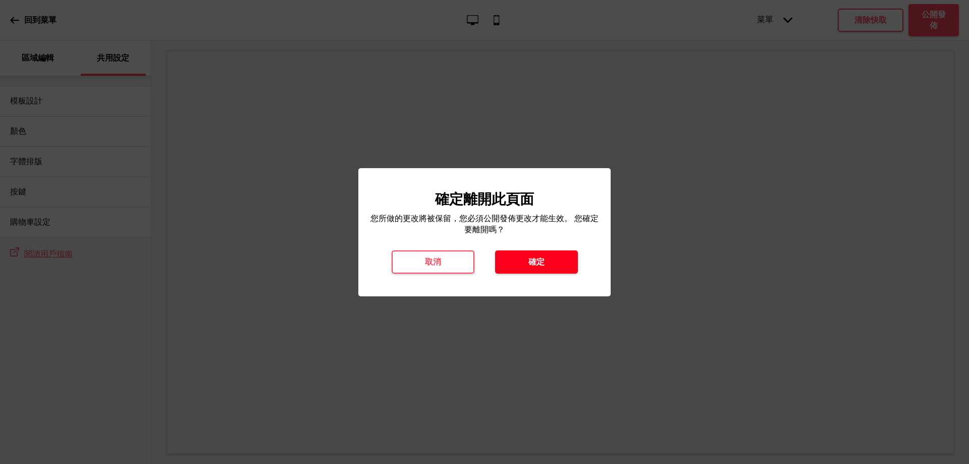
click at [516, 256] on button "確定" at bounding box center [536, 261] width 83 height 23
